Goal: Task Accomplishment & Management: Manage account settings

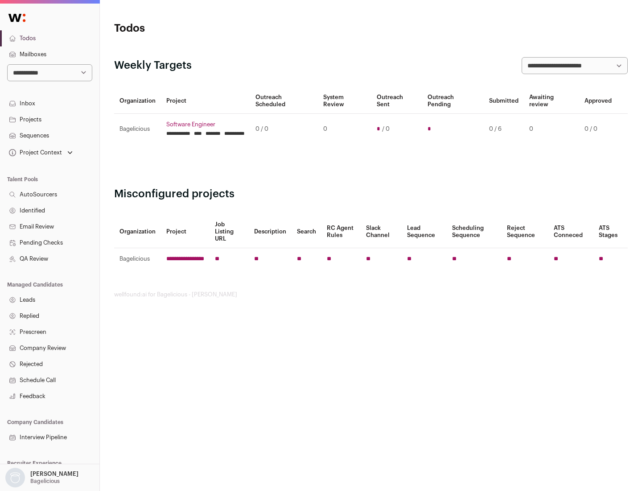
click at [50, 119] on link "Projects" at bounding box center [49, 120] width 99 height 16
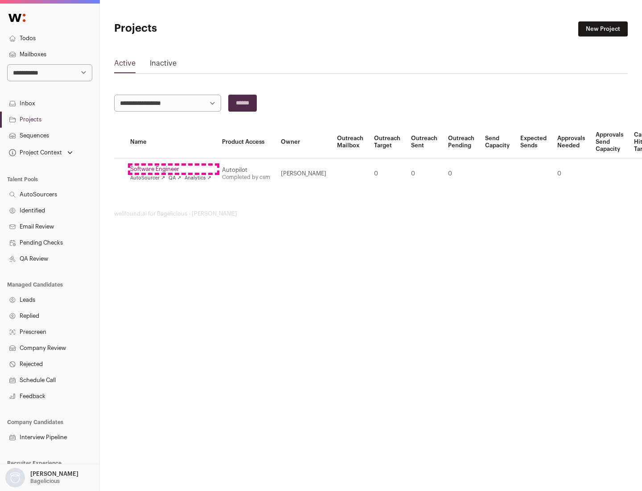
click at [174, 169] on link "Software Engineer" at bounding box center [170, 168] width 81 height 7
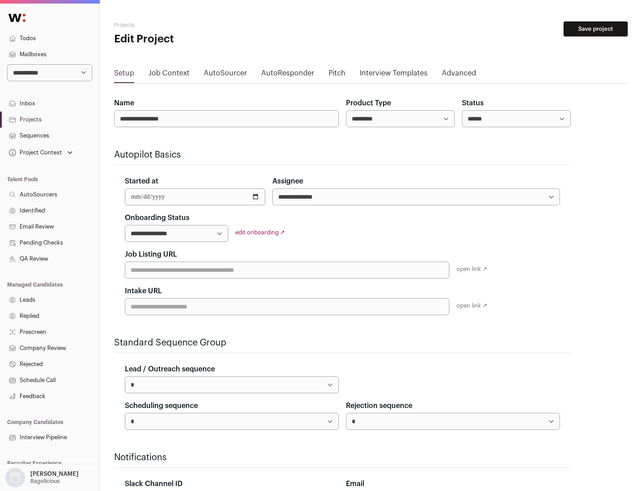
click at [596, 29] on button "Save project" at bounding box center [596, 28] width 64 height 15
